Goal: Find specific page/section: Find specific page/section

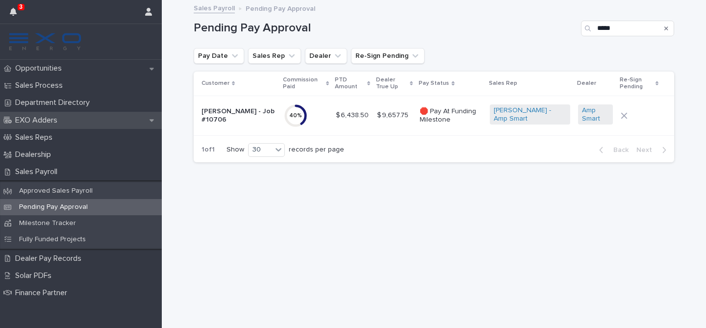
click at [64, 122] on p "EXO Adders" at bounding box center [38, 120] width 54 height 9
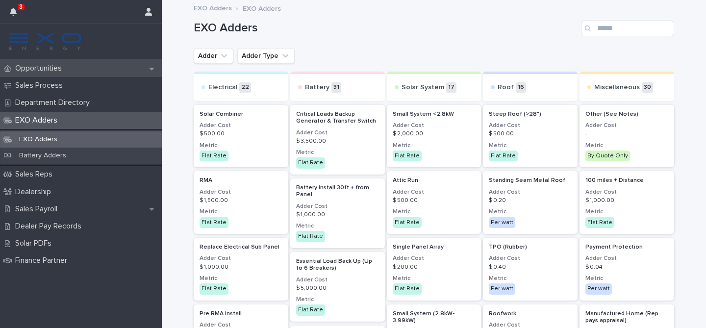
click at [66, 75] on div "Opportunities" at bounding box center [81, 68] width 162 height 17
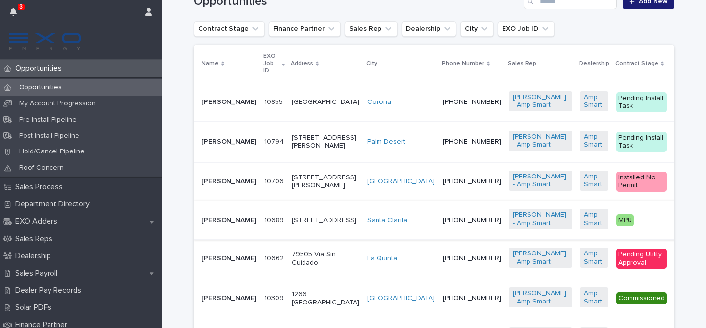
scroll to position [217, 0]
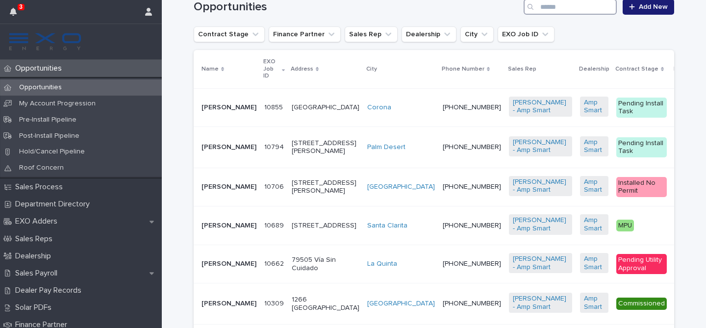
click at [539, 11] on input "Search" at bounding box center [570, 7] width 93 height 16
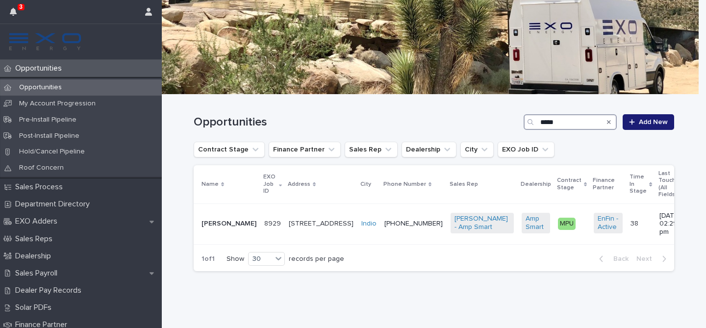
scroll to position [85, 0]
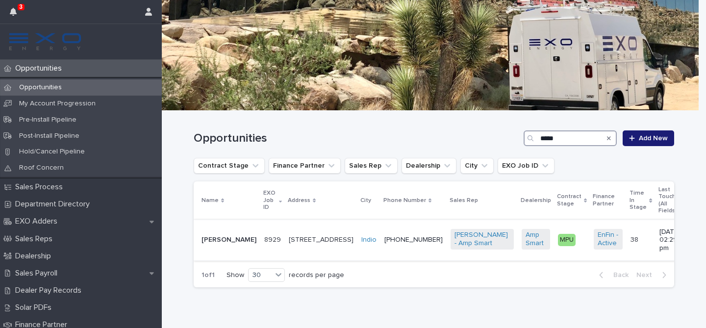
type input "*****"
click at [201, 236] on p "[PERSON_NAME]" at bounding box center [228, 240] width 55 height 8
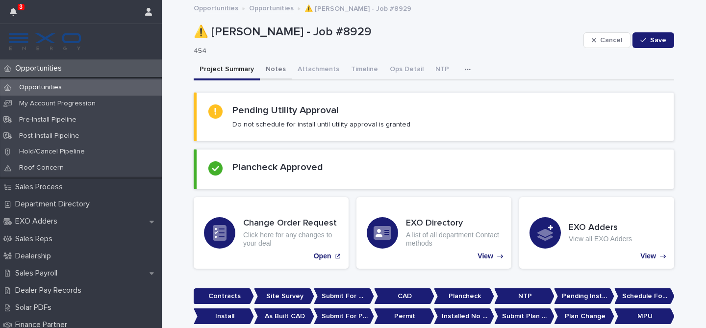
click at [271, 68] on button "Notes" at bounding box center [276, 70] width 32 height 21
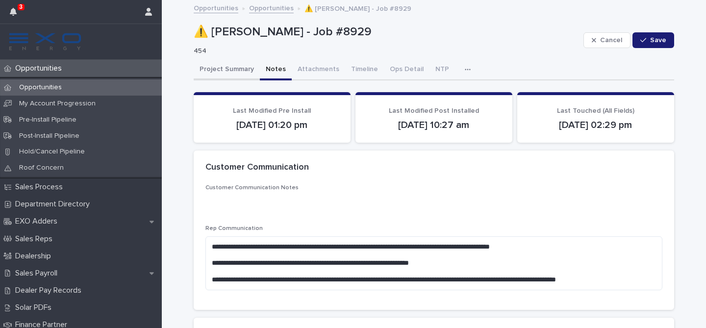
click at [228, 65] on button "Project Summary" at bounding box center [227, 70] width 66 height 21
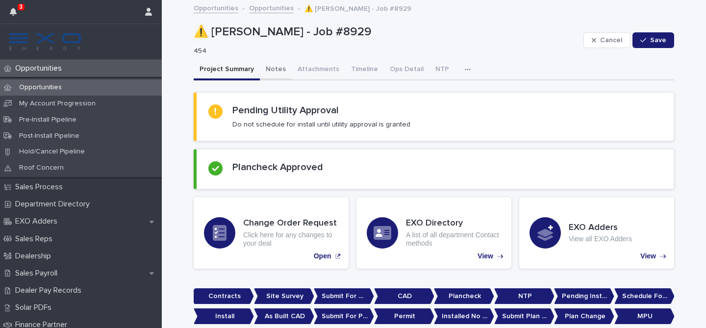
click at [268, 71] on button "Notes" at bounding box center [276, 70] width 32 height 21
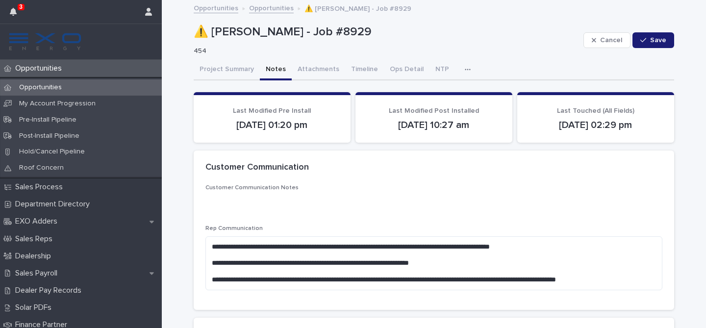
scroll to position [25, 0]
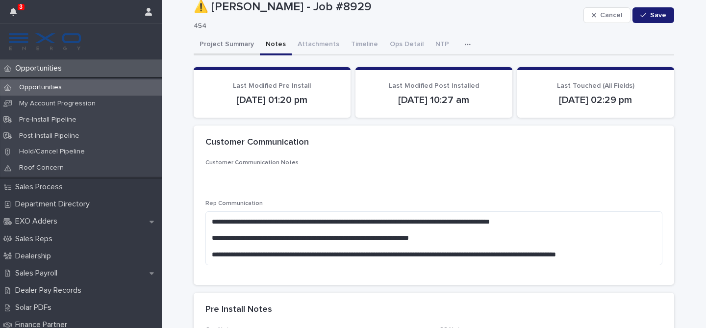
click at [233, 45] on button "Project Summary" at bounding box center [227, 45] width 66 height 21
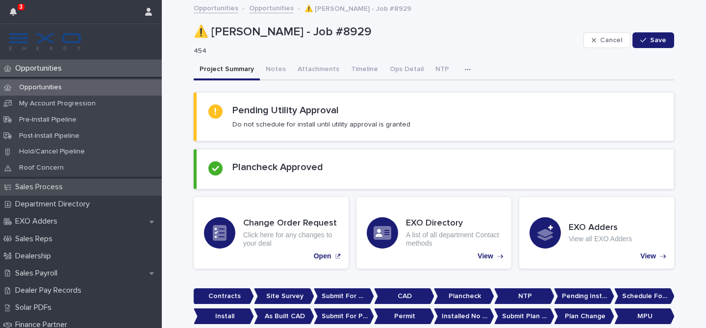
click at [62, 186] on p "Sales Process" at bounding box center [40, 186] width 59 height 9
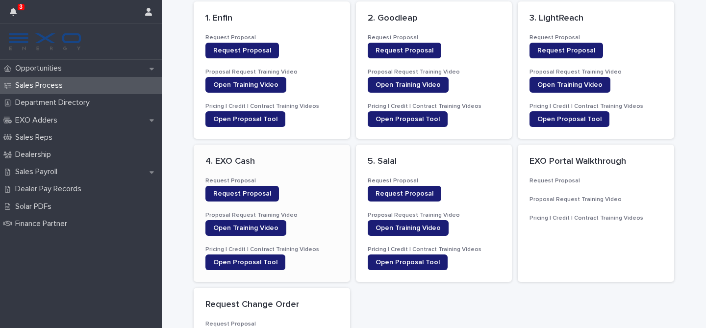
scroll to position [56, 0]
